Goal: Task Accomplishment & Management: Manage account settings

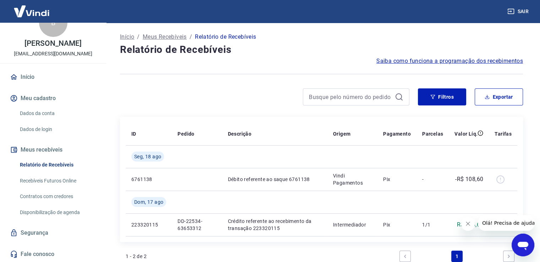
click at [468, 224] on icon "Fechar mensagem da empresa" at bounding box center [468, 224] width 4 height 4
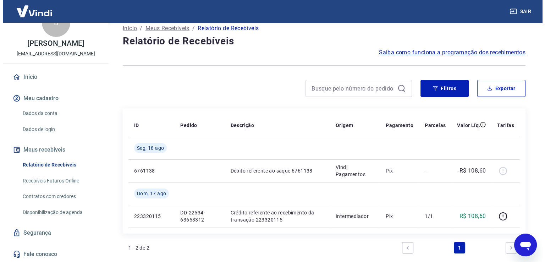
scroll to position [36, 0]
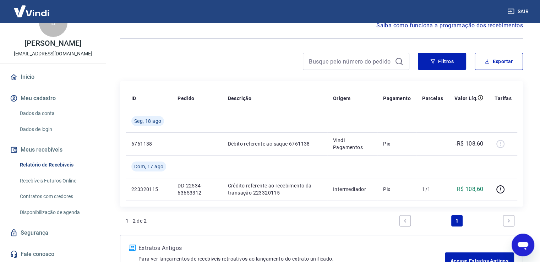
click at [28, 76] on link "Início" at bounding box center [53, 77] width 89 height 16
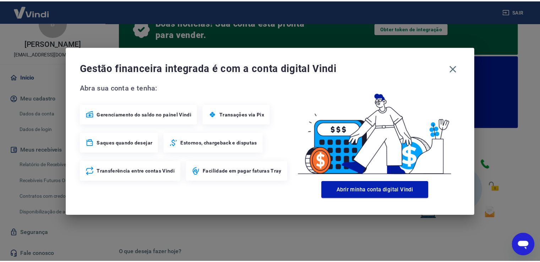
scroll to position [88, 0]
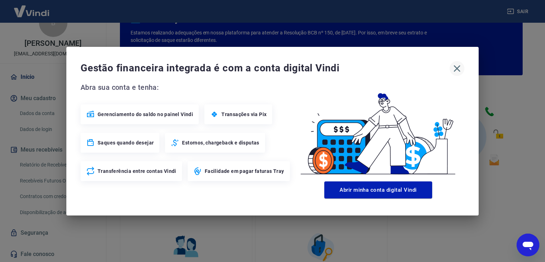
click at [456, 70] on icon "button" at bounding box center [457, 68] width 7 height 7
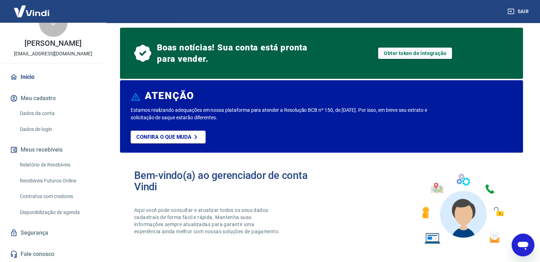
scroll to position [0, 0]
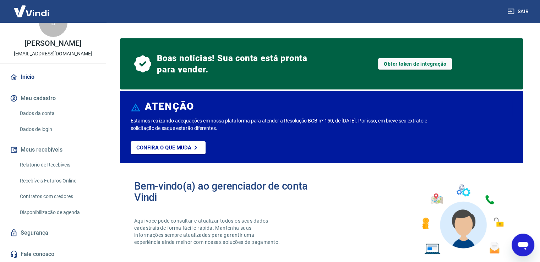
click at [67, 181] on link "Recebíveis Futuros Online" at bounding box center [57, 181] width 81 height 15
